Goal: Find specific page/section: Find specific page/section

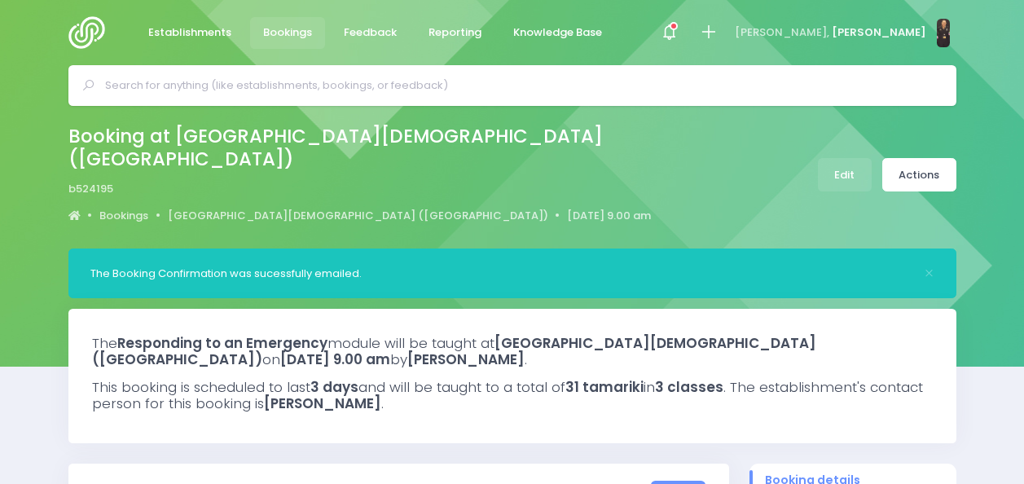
select select "5"
click at [87, 24] on img at bounding box center [91, 32] width 46 height 33
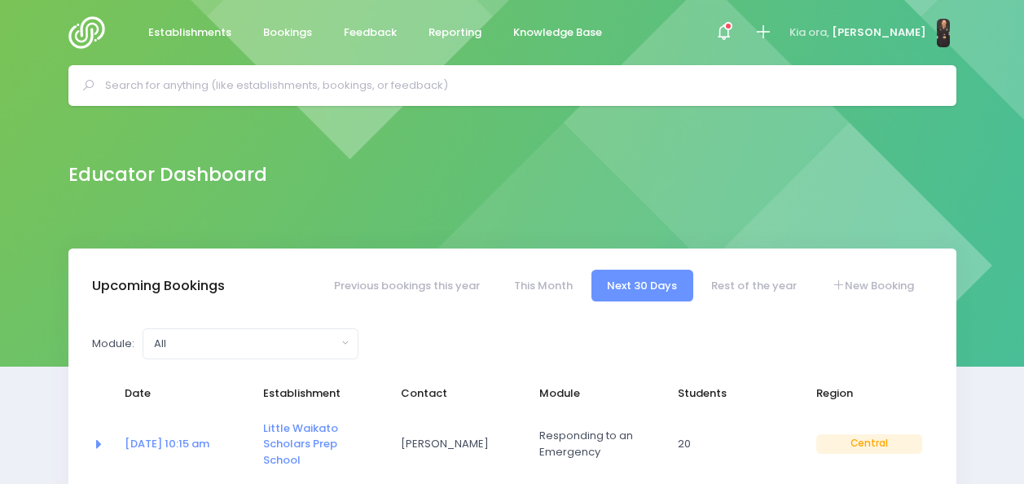
select select "5"
click at [507, 84] on input "text" at bounding box center [519, 85] width 828 height 24
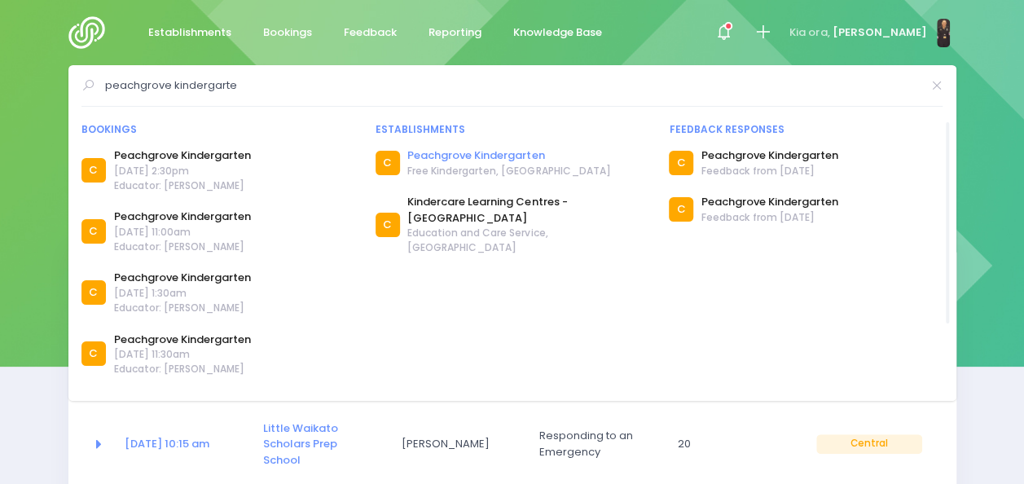
type input "peachgrove kindergarte"
click at [463, 156] on link "Peachgrove Kindergarten" at bounding box center [508, 155] width 203 height 16
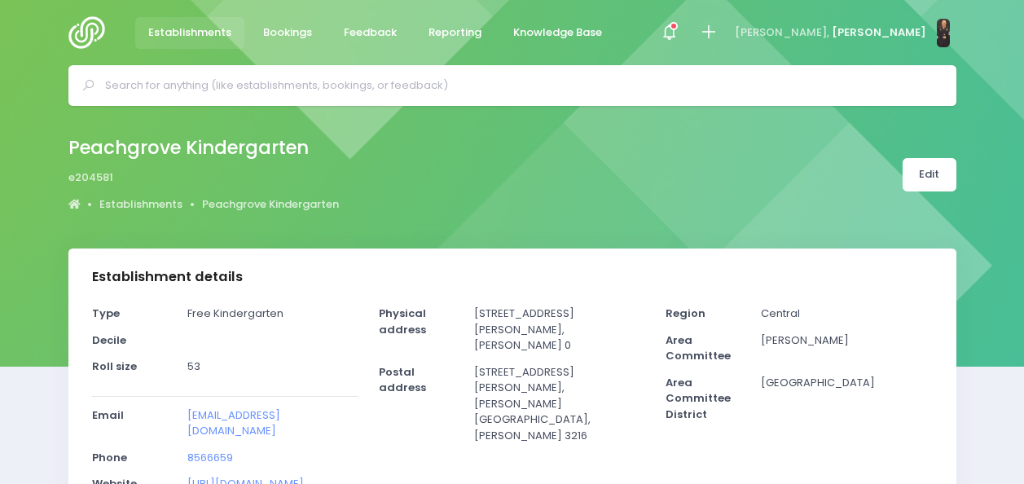
select select "5"
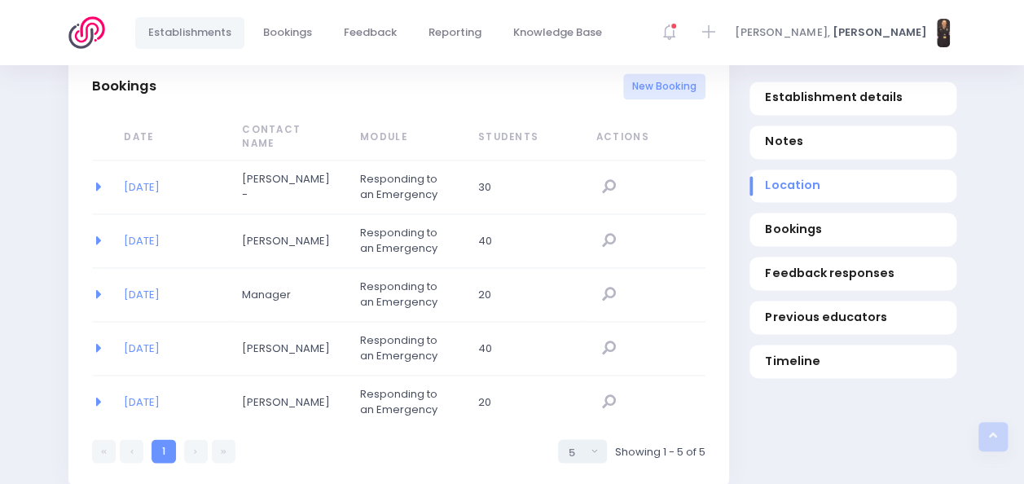
scroll to position [1100, 0]
